Goal: Task Accomplishment & Management: Use online tool/utility

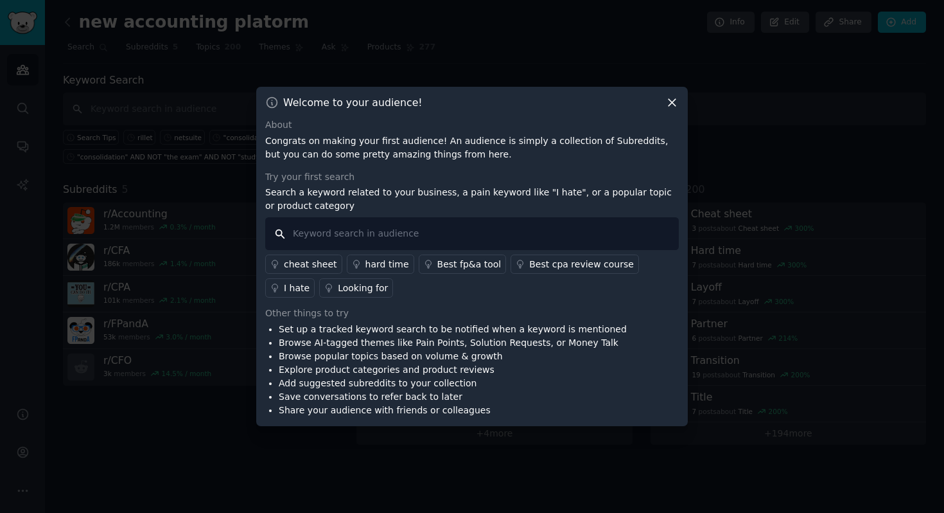
click at [462, 229] on input "text" at bounding box center [472, 233] width 414 height 33
type input "netsuite"
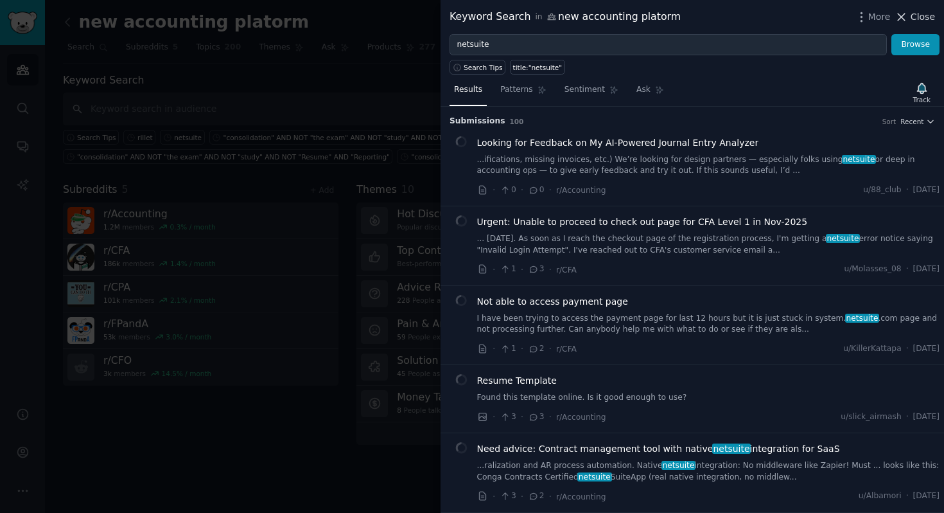
click at [906, 15] on icon at bounding box center [901, 16] width 13 height 13
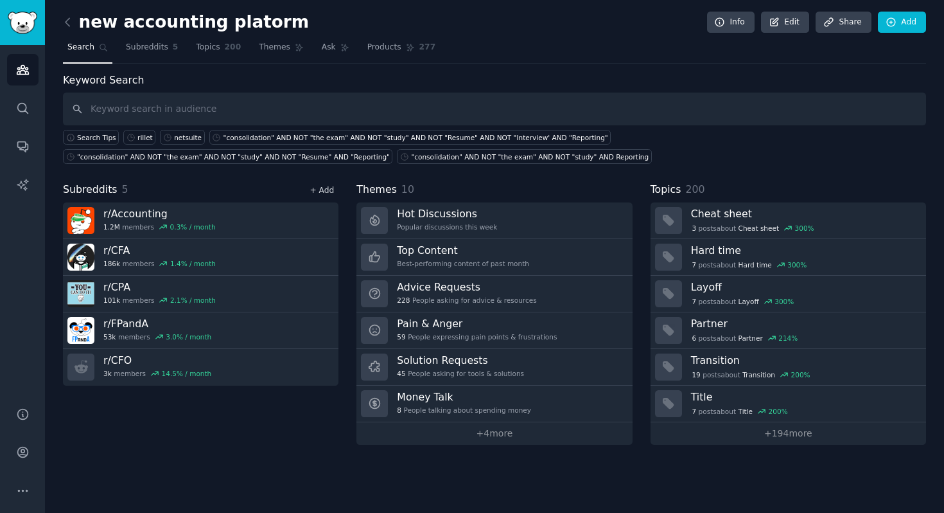
click at [321, 194] on link "+ Add" at bounding box center [322, 190] width 24 height 9
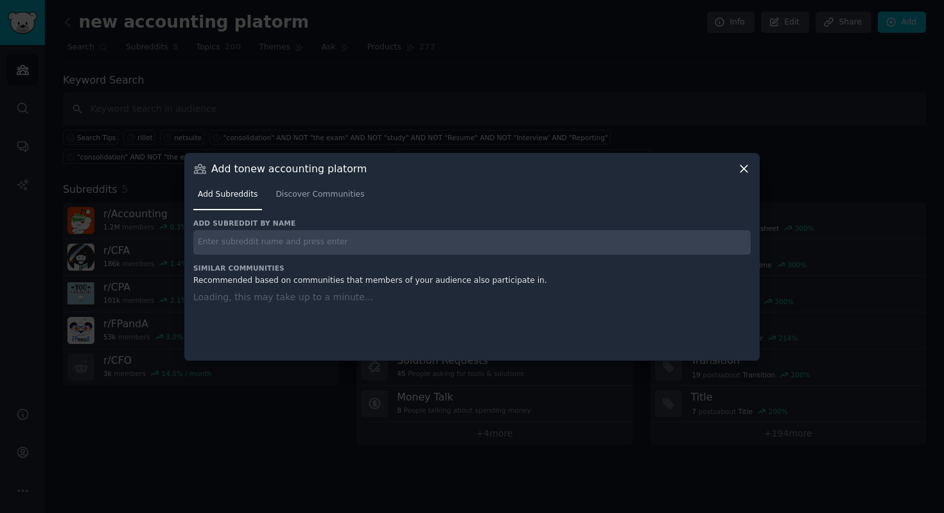
click at [297, 241] on input "text" at bounding box center [472, 242] width 558 height 25
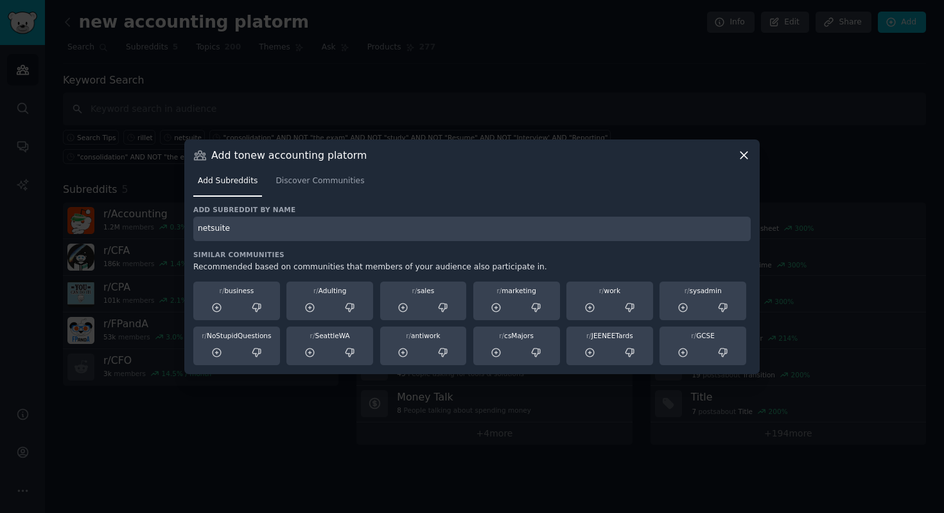
type input "netsuite"
